Goal: Information Seeking & Learning: Learn about a topic

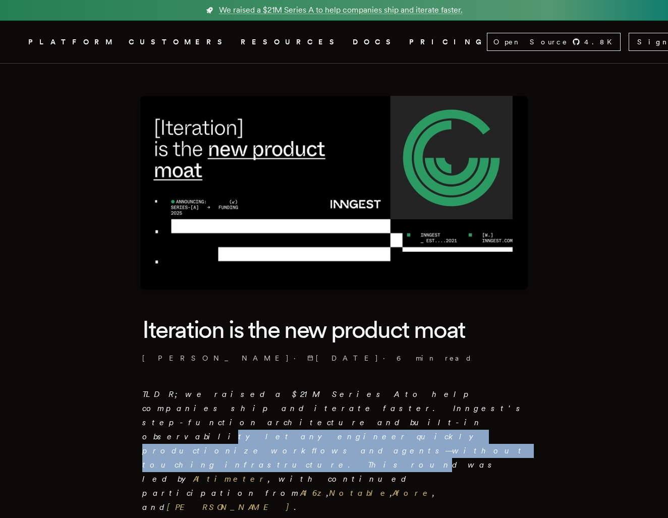
drag, startPoint x: 272, startPoint y: 399, endPoint x: 291, endPoint y: 417, distance: 26.8
click at [291, 417] on p "TLDR; we raised a $21M Series A to help companies ship and iterate faster. Inng…" at bounding box center [333, 450] width 383 height 127
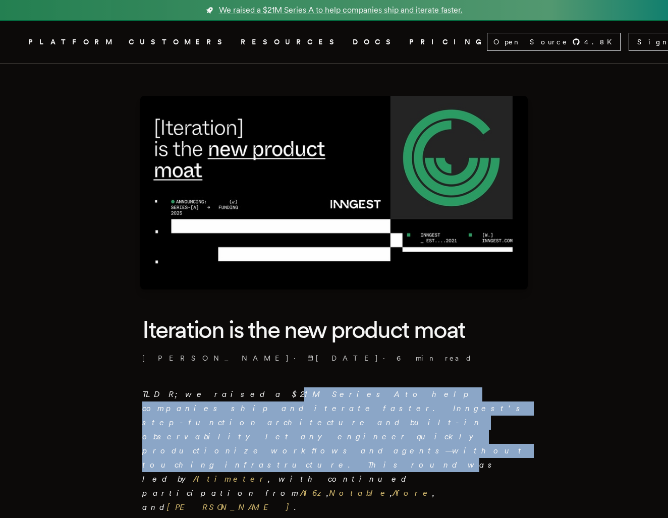
drag, startPoint x: 302, startPoint y: 418, endPoint x: 221, endPoint y: 388, distance: 86.2
click at [221, 387] on p "TLDR; we raised a $21M Series A to help companies ship and iterate faster. Inng…" at bounding box center [333, 450] width 383 height 127
click at [221, 388] on p "TLDR; we raised a $21M Series A to help companies ship and iterate faster. Inng…" at bounding box center [333, 450] width 383 height 127
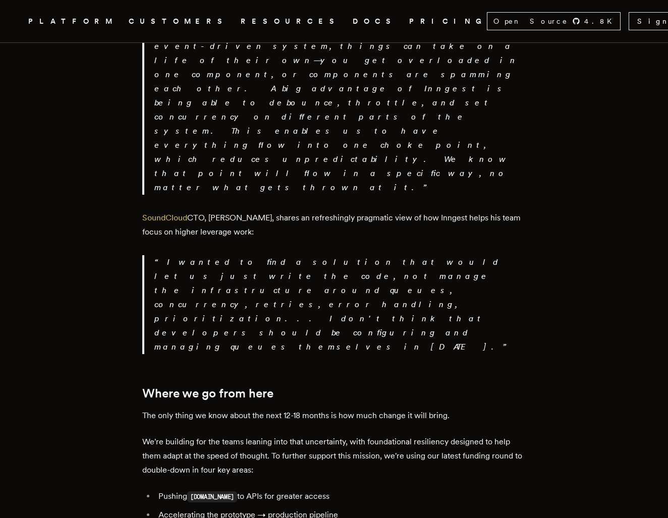
scroll to position [1634, 0]
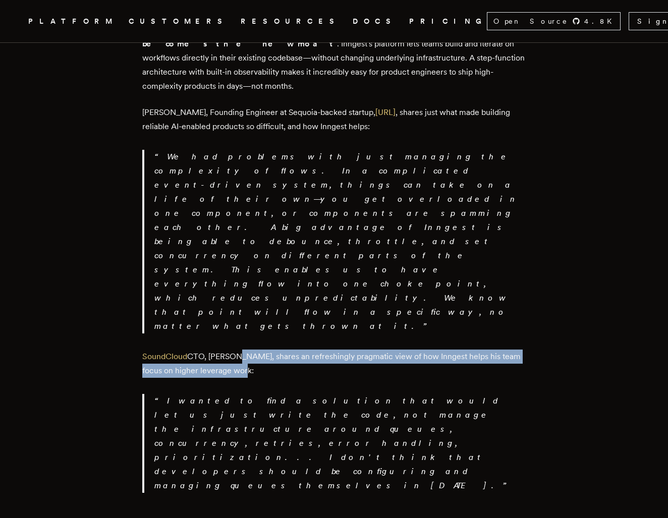
drag, startPoint x: 239, startPoint y: 147, endPoint x: 258, endPoint y: 155, distance: 20.5
click at [258, 349] on p "SoundCloud CTO, Matthew Drooker, shares an refreshingly pragmatic view of how I…" at bounding box center [333, 363] width 383 height 28
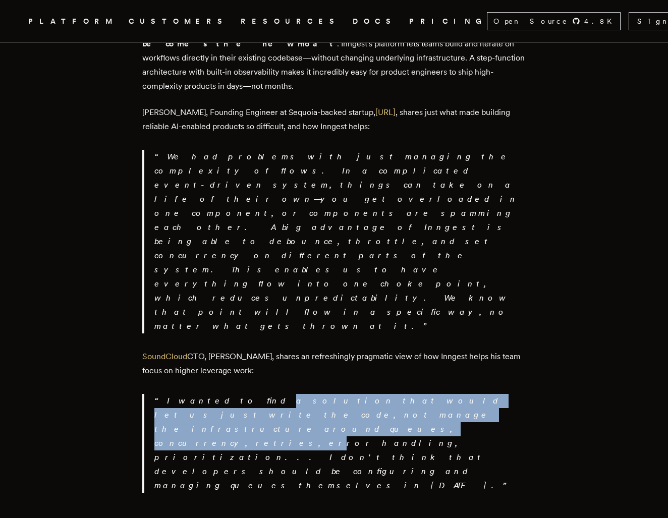
drag, startPoint x: 222, startPoint y: 185, endPoint x: 299, endPoint y: 206, distance: 79.9
click at [299, 394] on p "I wanted to find a solution that would let us just write the code, not manage t…" at bounding box center [339, 443] width 371 height 99
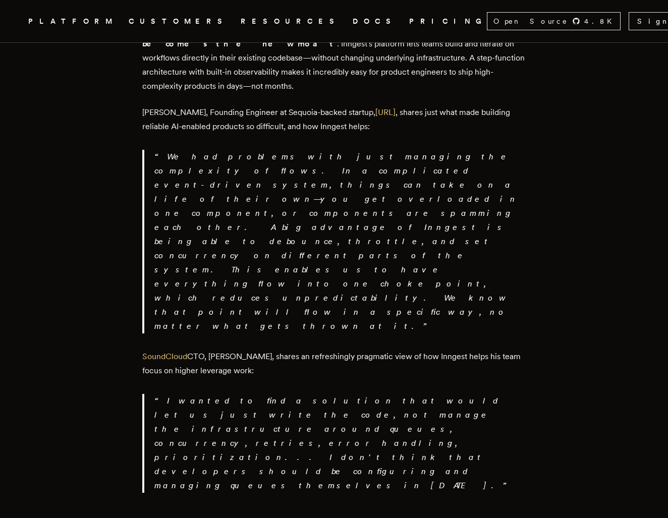
click at [303, 17] on icon "Global" at bounding box center [334, 59] width 63 height 84
